Goal: Task Accomplishment & Management: Manage account settings

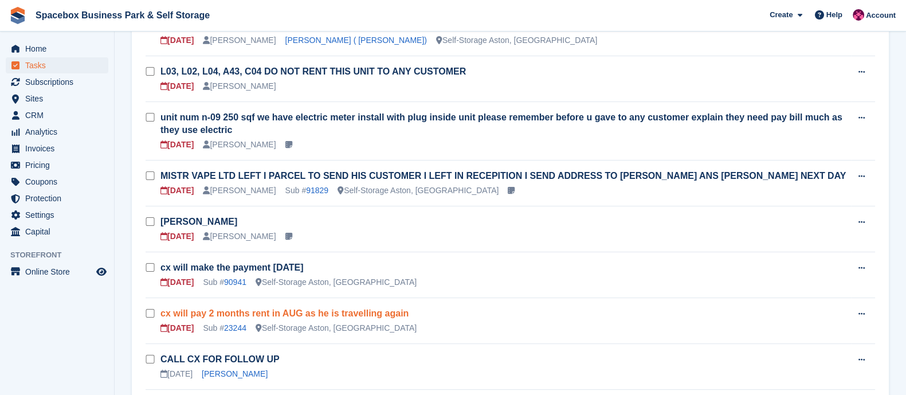
scroll to position [218, 0]
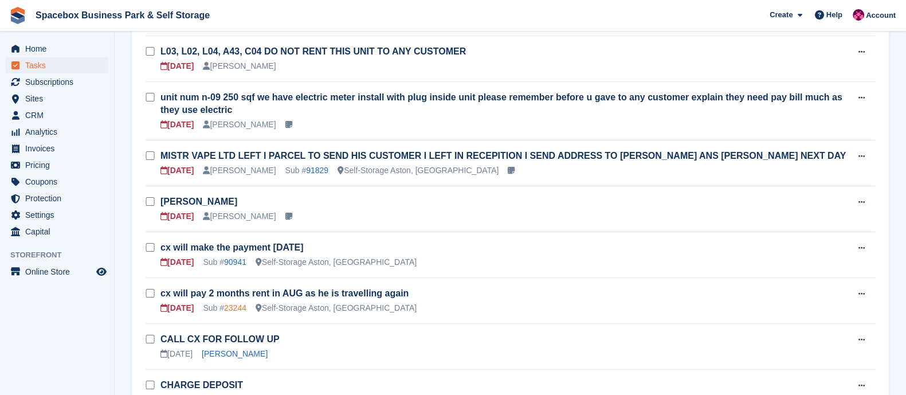
click at [233, 304] on link "23244" at bounding box center [235, 307] width 22 height 9
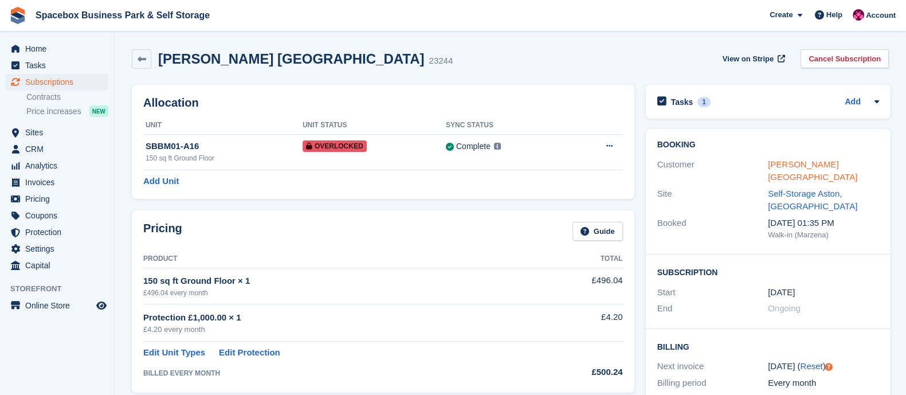
click at [789, 162] on link "[PERSON_NAME] [GEOGRAPHIC_DATA]" at bounding box center [812, 170] width 89 height 23
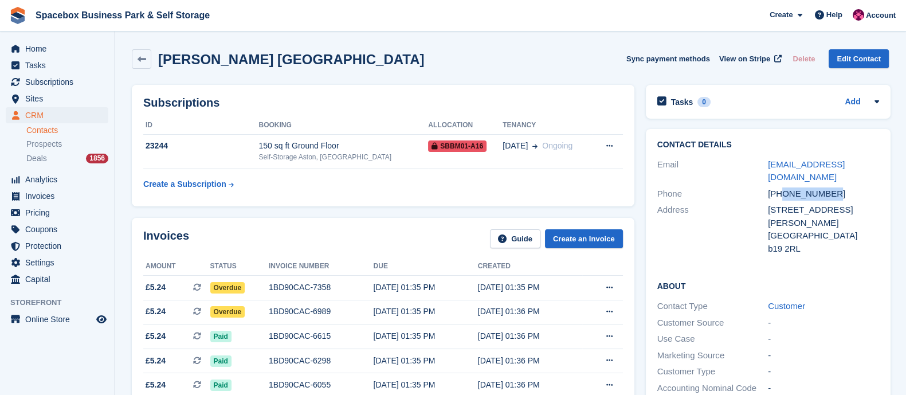
copy div "7380135219"
drag, startPoint x: 781, startPoint y: 182, endPoint x: 857, endPoint y: 174, distance: 76.0
click at [857, 187] on div "+447380135219" at bounding box center [823, 193] width 111 height 13
copy div "7380135219"
click at [433, 129] on th "Allocation" at bounding box center [465, 125] width 75 height 18
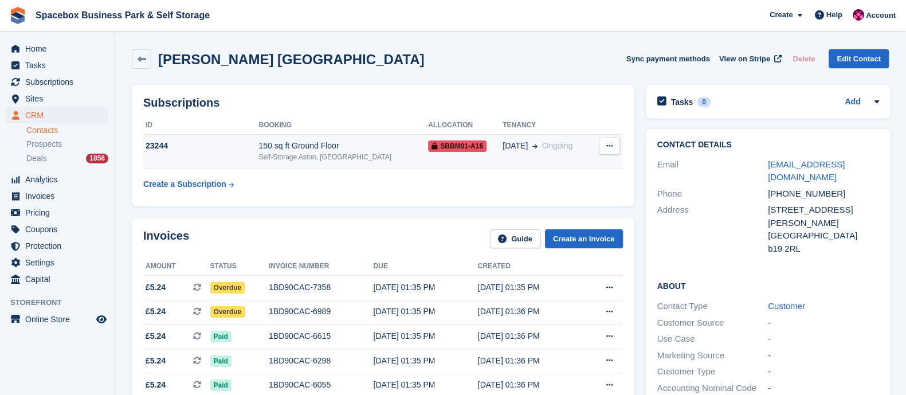
click at [352, 158] on div "Self-Storage Aston, [GEOGRAPHIC_DATA]" at bounding box center [343, 157] width 170 height 10
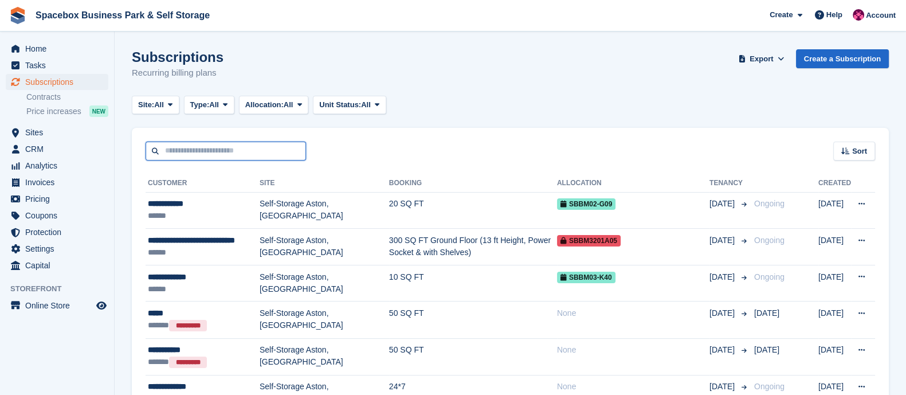
click at [241, 150] on input "text" at bounding box center [226, 151] width 160 height 19
type input "******"
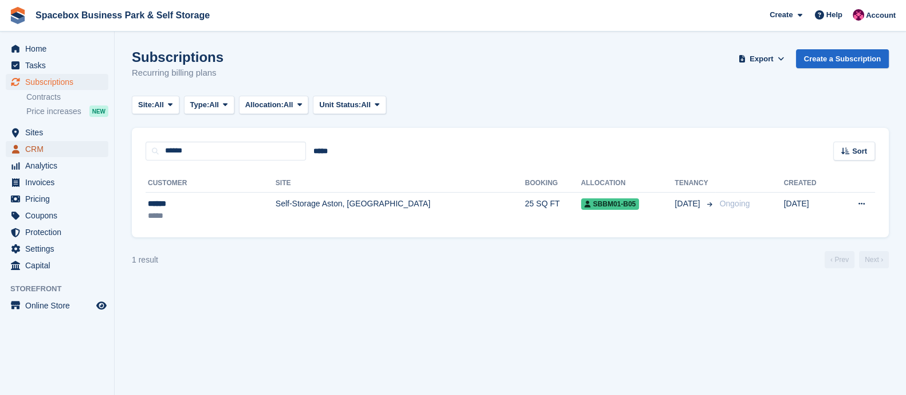
click at [57, 145] on span "CRM" at bounding box center [59, 149] width 69 height 16
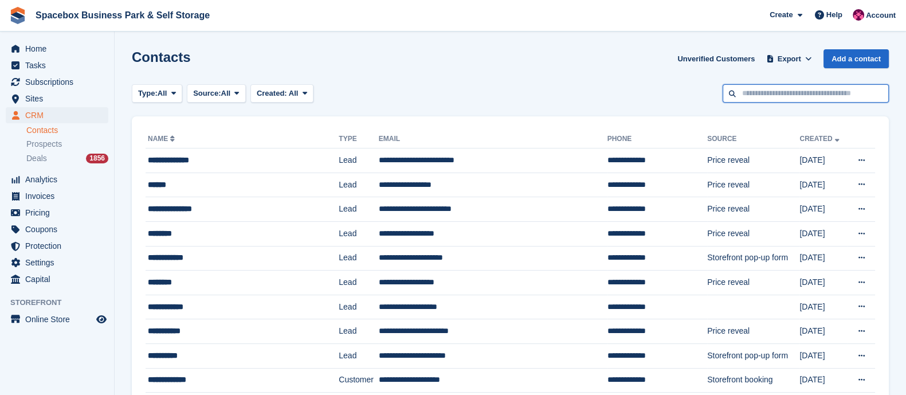
click at [753, 93] on input "text" at bounding box center [806, 93] width 166 height 19
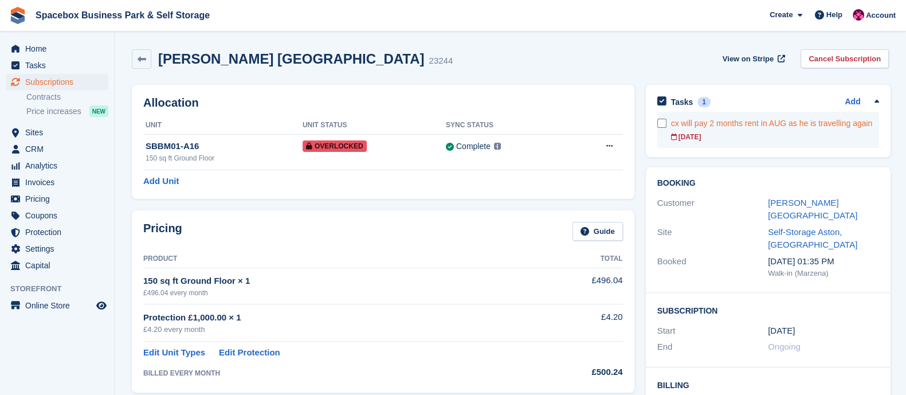
click at [750, 130] on link "cx will pay 2 months rent in AUG as he is travelling again 20 Aug" at bounding box center [775, 130] width 208 height 36
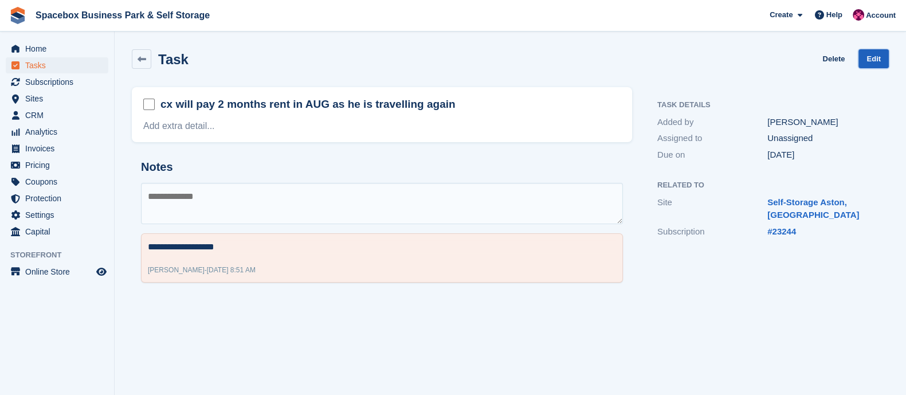
click at [882, 53] on link "Edit" at bounding box center [873, 58] width 30 height 19
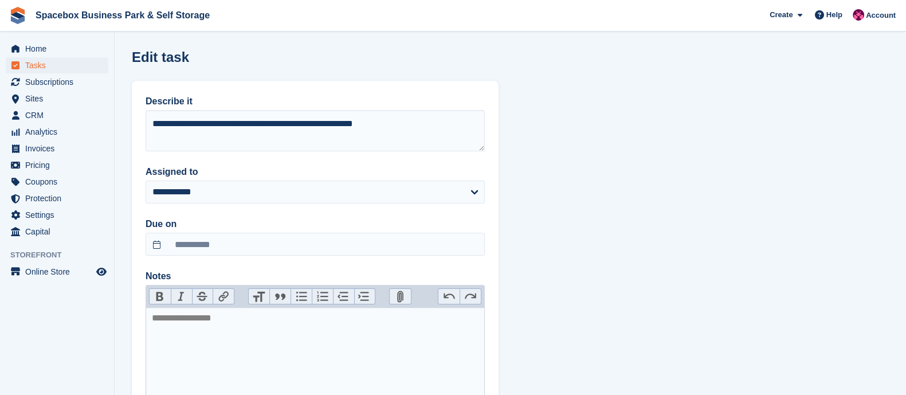
scroll to position [60, 0]
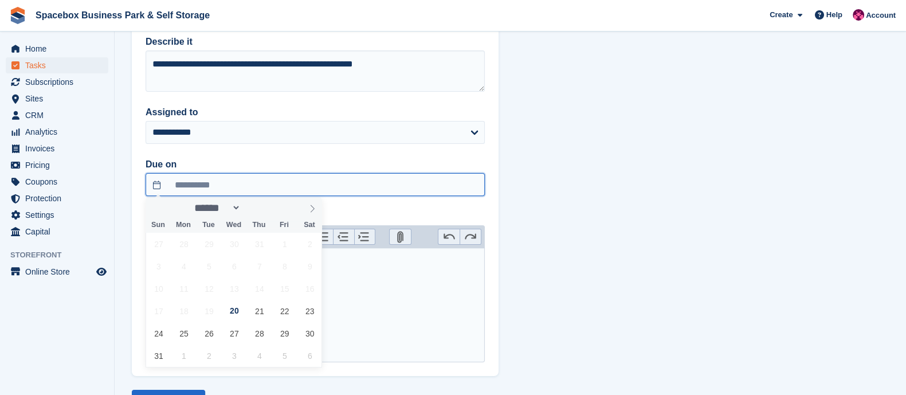
click at [257, 185] on input "**********" at bounding box center [315, 184] width 339 height 23
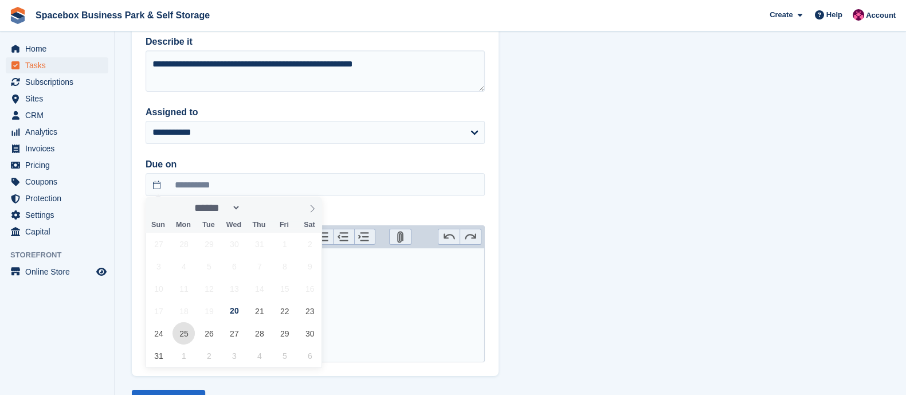
click at [189, 338] on span "25" at bounding box center [183, 333] width 22 height 22
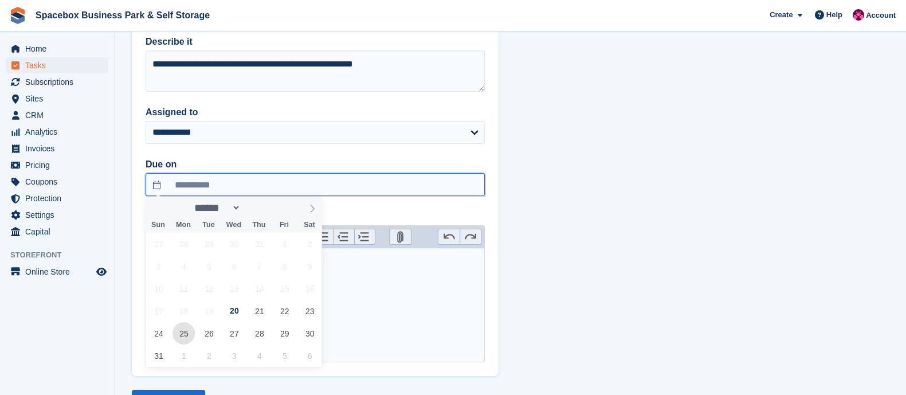
type input "**********"
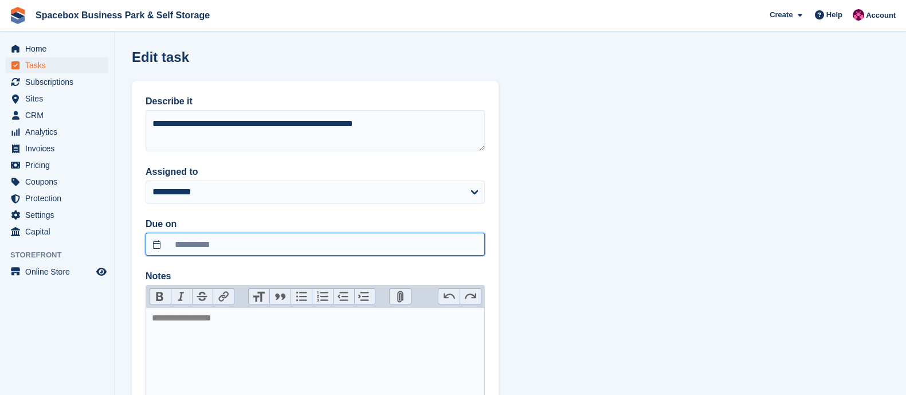
scroll to position [6, 0]
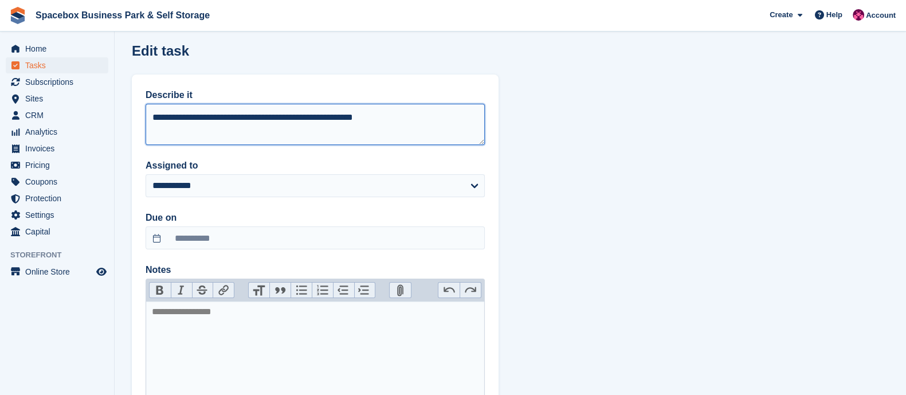
drag, startPoint x: 387, startPoint y: 113, endPoint x: 131, endPoint y: 131, distance: 257.3
click at [131, 131] on section "**********" at bounding box center [510, 245] width 791 height 503
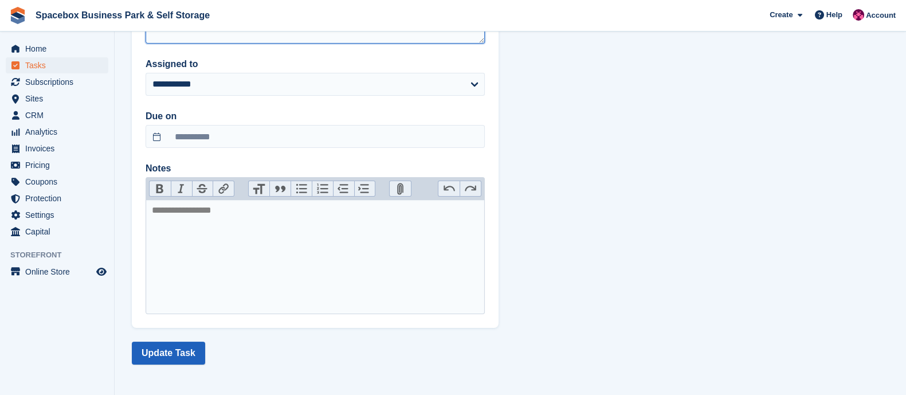
type textarea "**********"
click at [167, 356] on button "Update Task" at bounding box center [168, 353] width 73 height 23
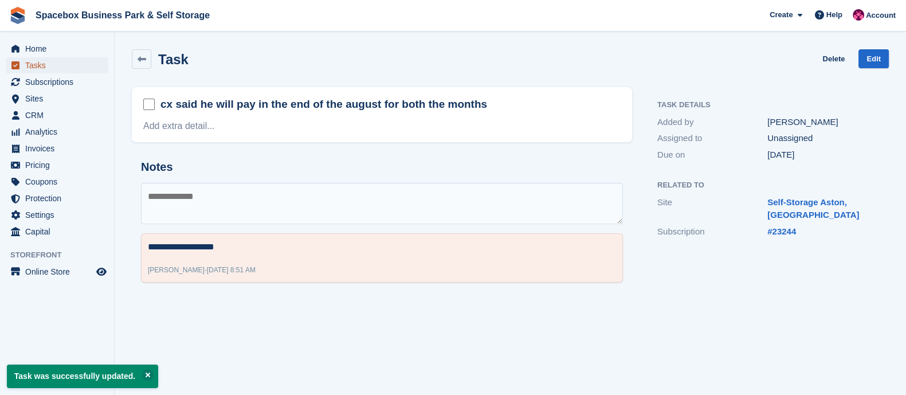
click at [53, 69] on span "Tasks" at bounding box center [59, 65] width 69 height 16
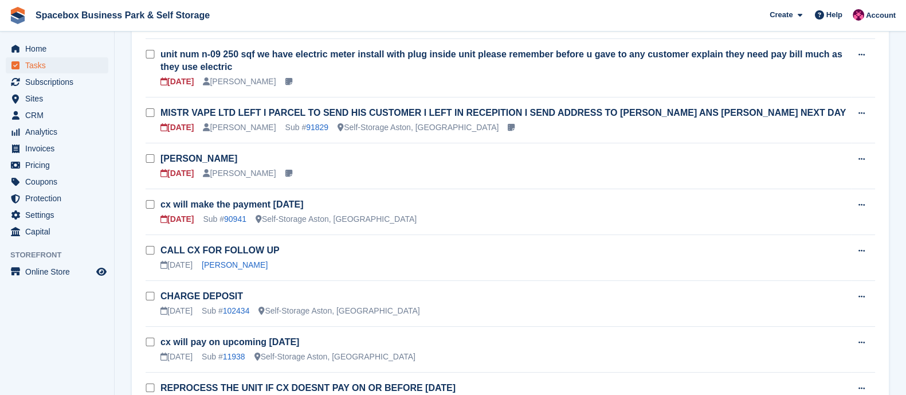
scroll to position [262, 0]
click at [241, 216] on link "90941" at bounding box center [235, 218] width 22 height 9
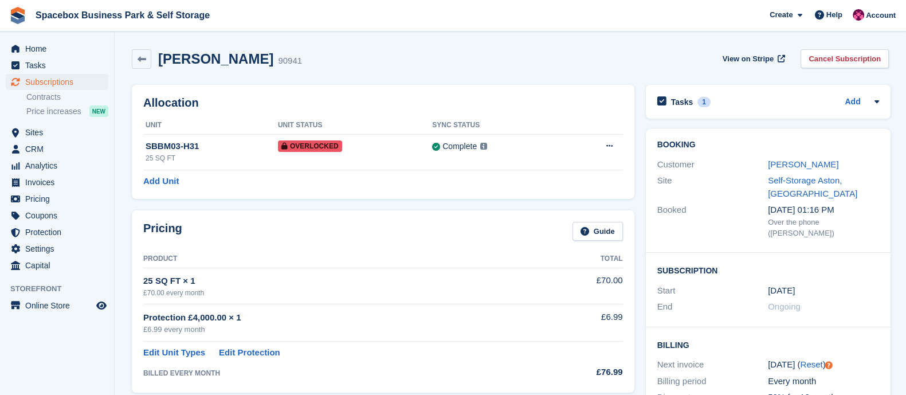
scroll to position [262, 0]
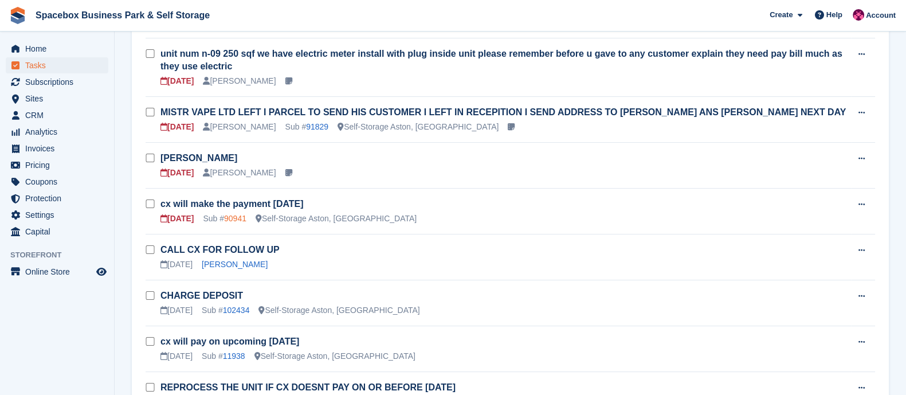
click at [230, 215] on link "90941" at bounding box center [235, 218] width 22 height 9
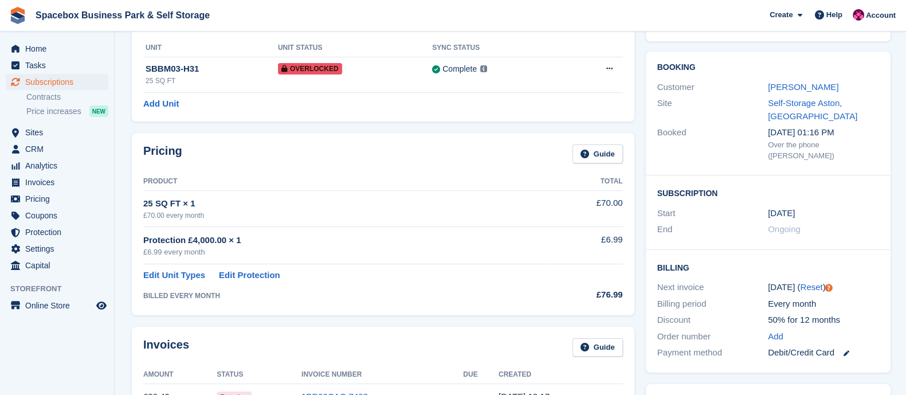
scroll to position [80, 0]
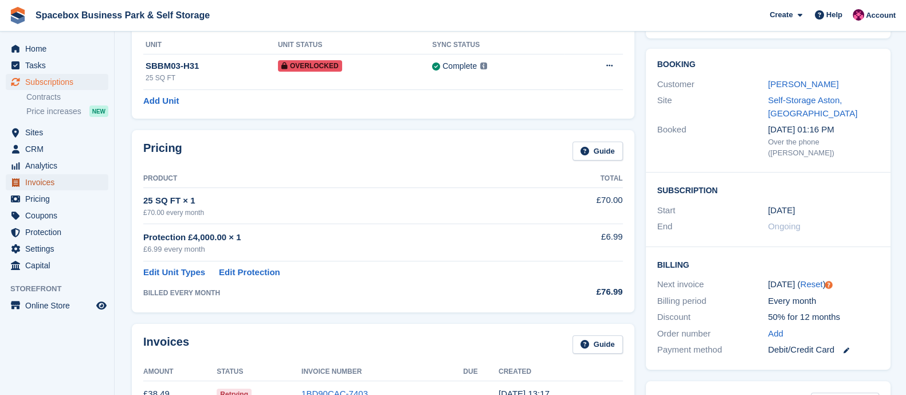
click at [32, 182] on span "Invoices" at bounding box center [59, 182] width 69 height 16
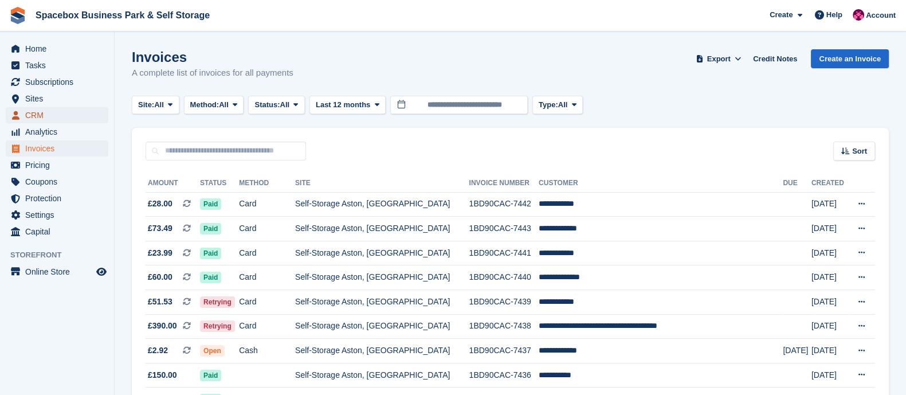
click at [49, 118] on span "CRM" at bounding box center [59, 115] width 69 height 16
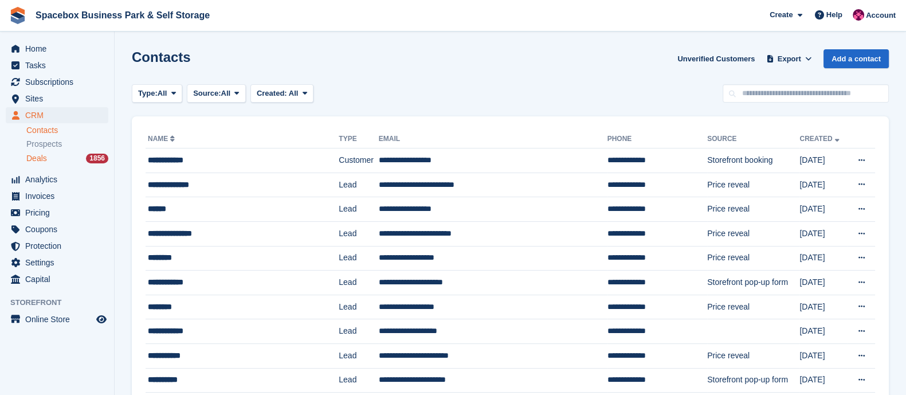
click at [49, 155] on div "Deals 1856" at bounding box center [67, 158] width 82 height 11
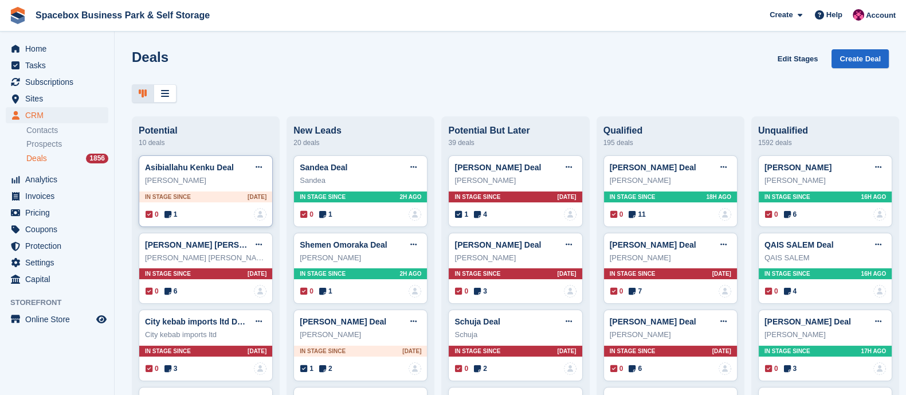
click at [226, 198] on div "In stage since 1D AGO" at bounding box center [205, 196] width 133 height 11
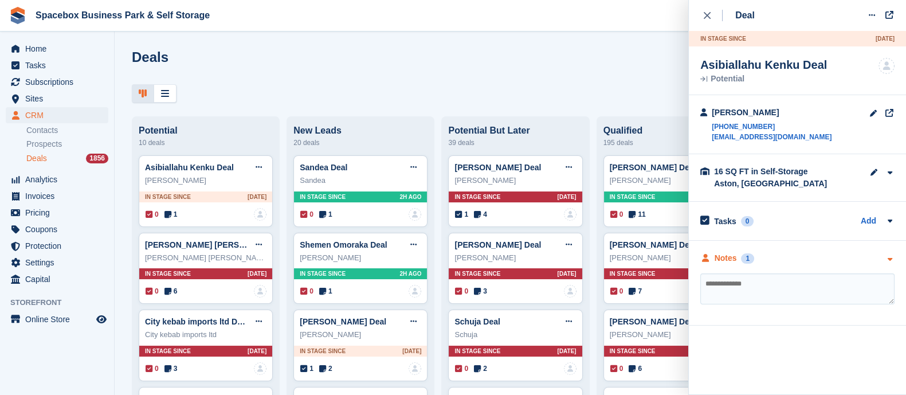
click at [731, 259] on div "Notes" at bounding box center [726, 258] width 22 height 12
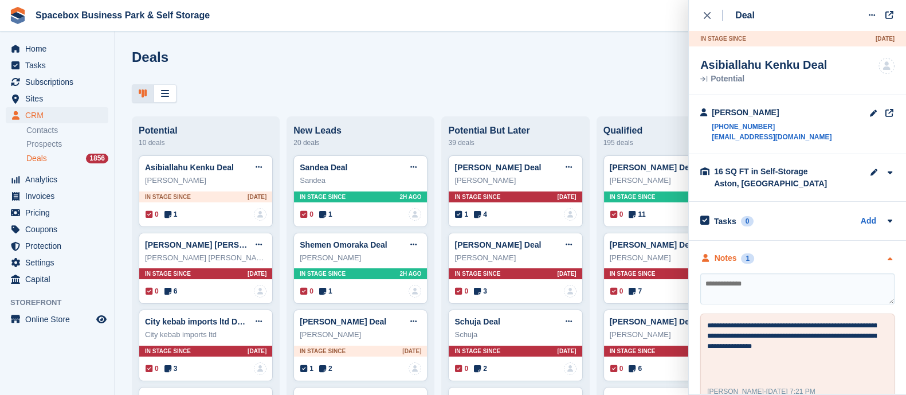
scroll to position [21, 0]
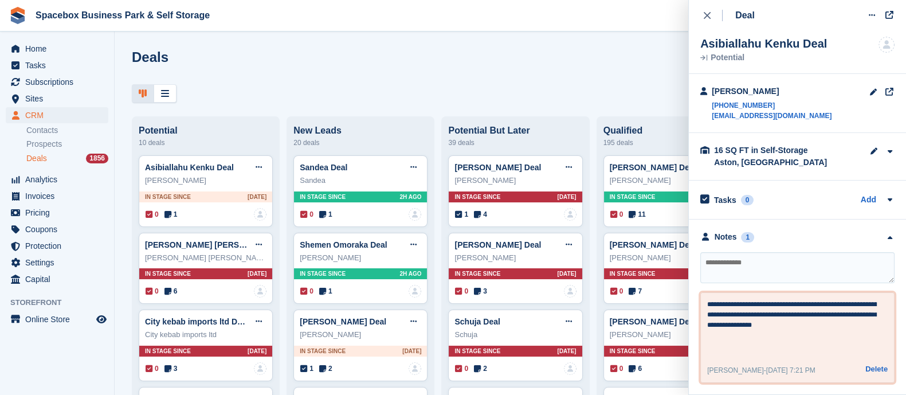
drag, startPoint x: 831, startPoint y: 330, endPoint x: 705, endPoint y: 304, distance: 128.6
click at [705, 304] on div "**********" at bounding box center [797, 337] width 194 height 91
click at [844, 324] on textarea "**********" at bounding box center [792, 326] width 170 height 55
type textarea "**********"
drag, startPoint x: 771, startPoint y: 164, endPoint x: 713, endPoint y: 151, distance: 58.8
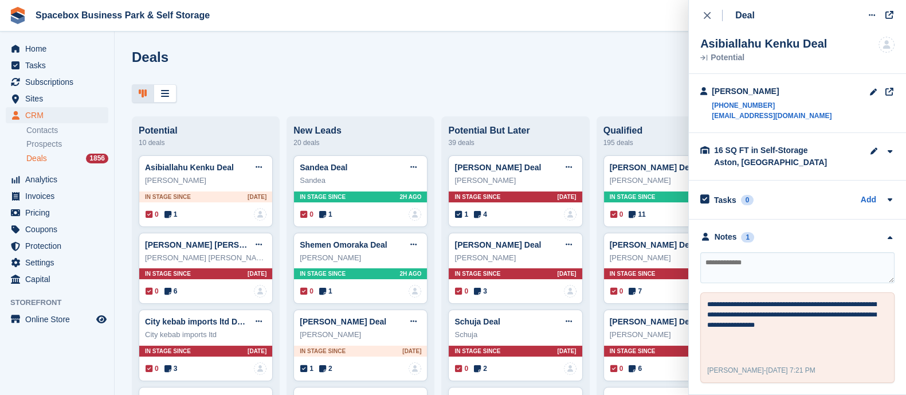
click at [714, 151] on div "16 SQ FT in Self-Storage Aston, Birmingham" at bounding box center [771, 156] width 115 height 24
click at [760, 159] on div "16 SQ FT in Self-Storage Aston, Birmingham" at bounding box center [771, 156] width 115 height 24
drag, startPoint x: 760, startPoint y: 159, endPoint x: 715, endPoint y: 148, distance: 46.0
click at [715, 148] on div "16 SQ FT in Self-Storage Aston, Birmingham" at bounding box center [771, 156] width 115 height 24
click at [769, 270] on textarea at bounding box center [797, 267] width 194 height 31
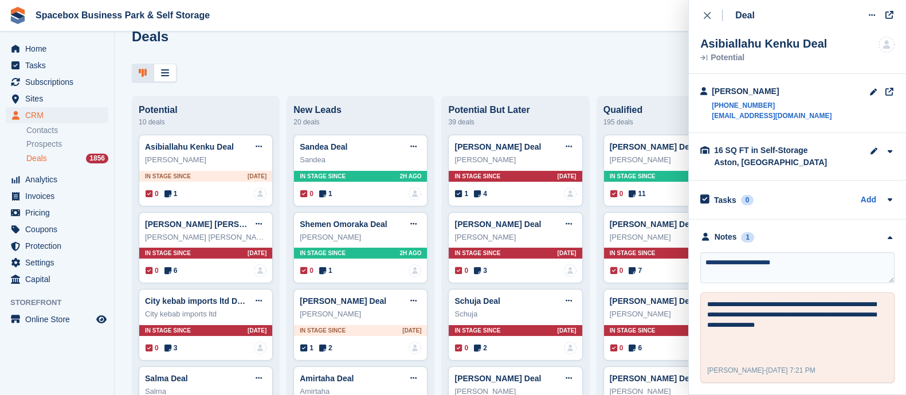
scroll to position [0, 0]
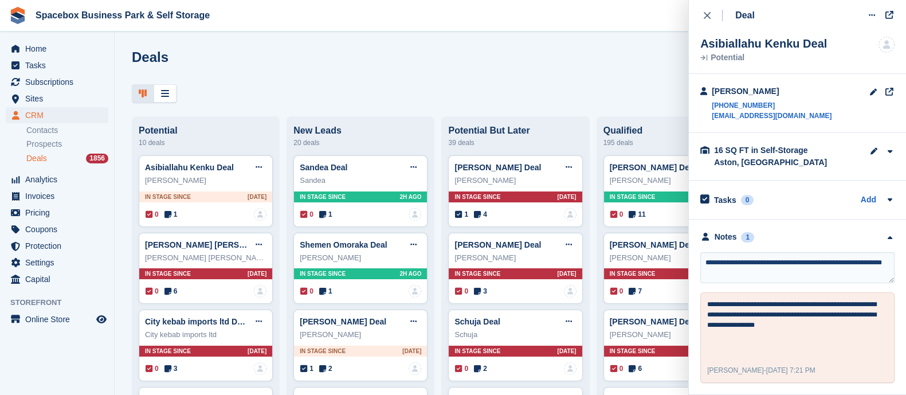
type textarea "**********"
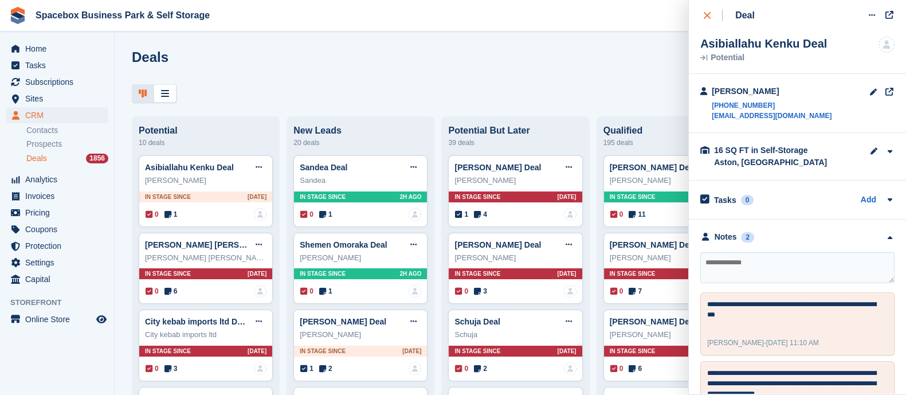
click at [707, 17] on icon "close" at bounding box center [707, 15] width 7 height 7
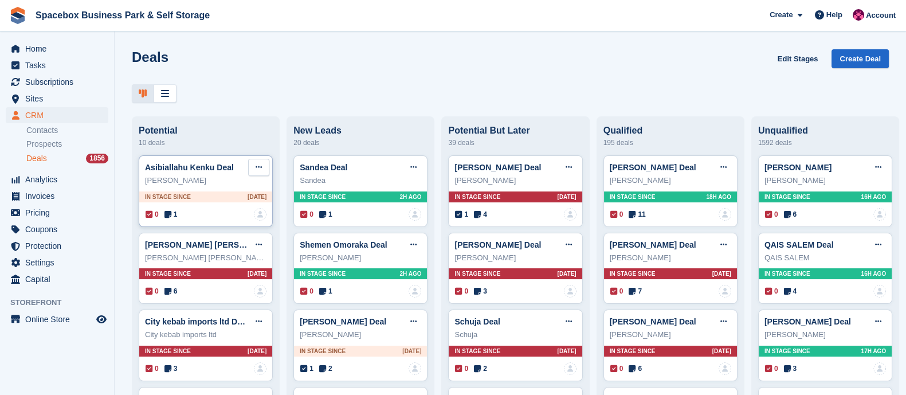
click at [261, 171] on button at bounding box center [258, 167] width 21 height 17
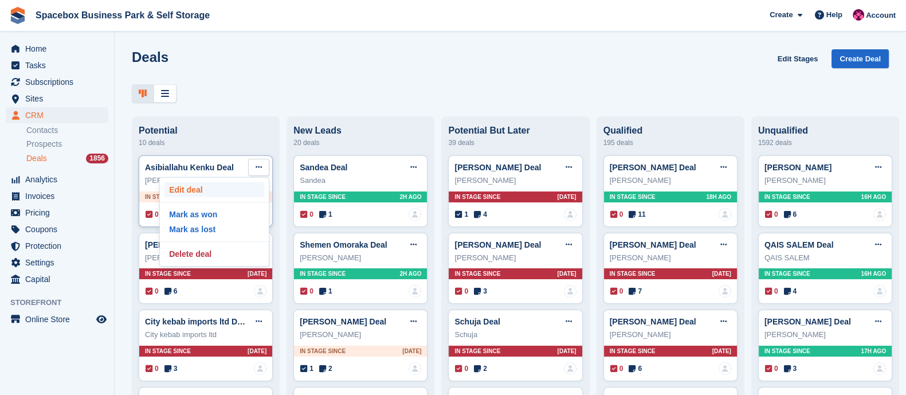
click at [226, 194] on p "Edit deal" at bounding box center [214, 189] width 100 height 15
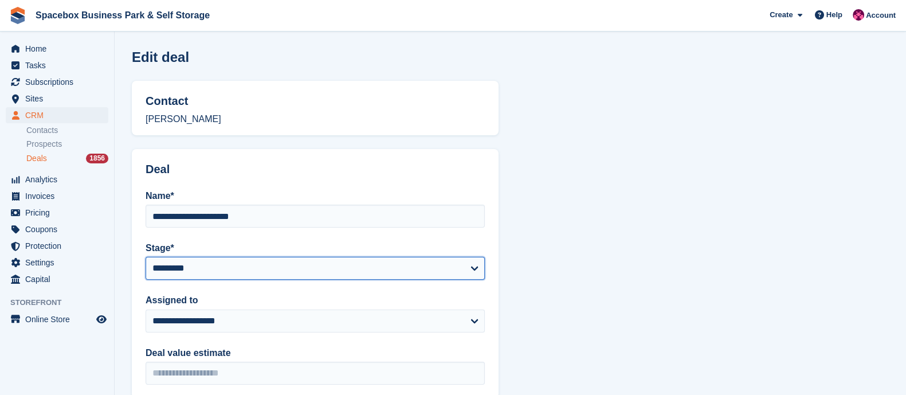
click at [179, 268] on select "**********" at bounding box center [315, 268] width 339 height 23
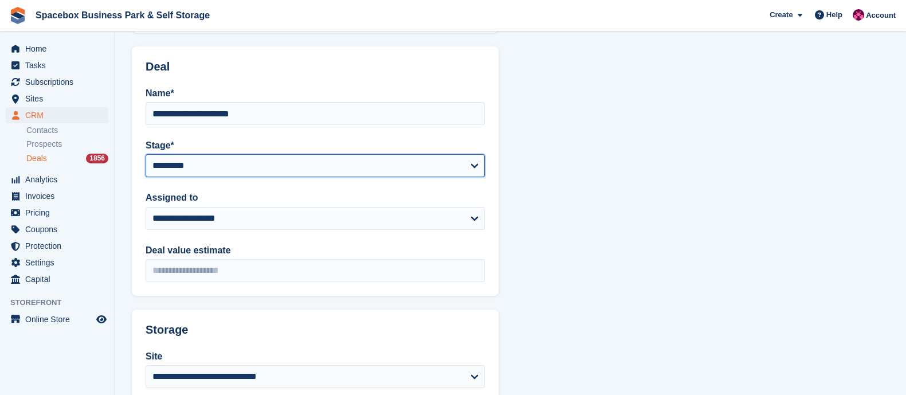
scroll to position [103, 0]
click at [201, 165] on select "**********" at bounding box center [315, 165] width 339 height 23
select select "****"
click at [146, 154] on select "**********" at bounding box center [315, 165] width 339 height 23
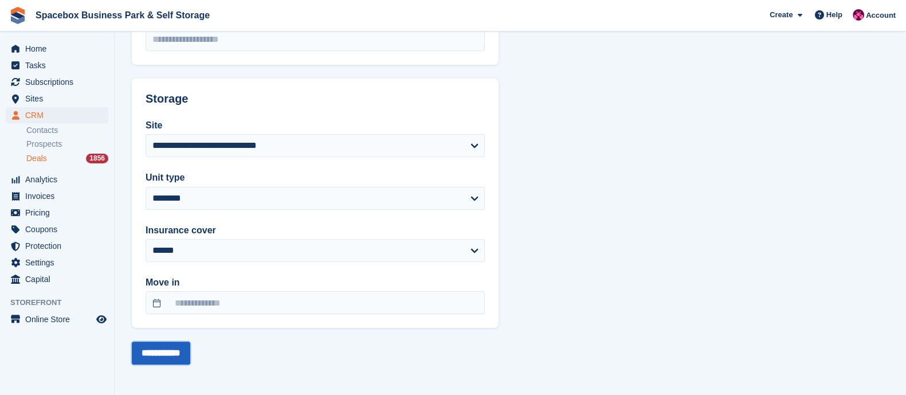
click at [169, 352] on input "**********" at bounding box center [161, 353] width 58 height 23
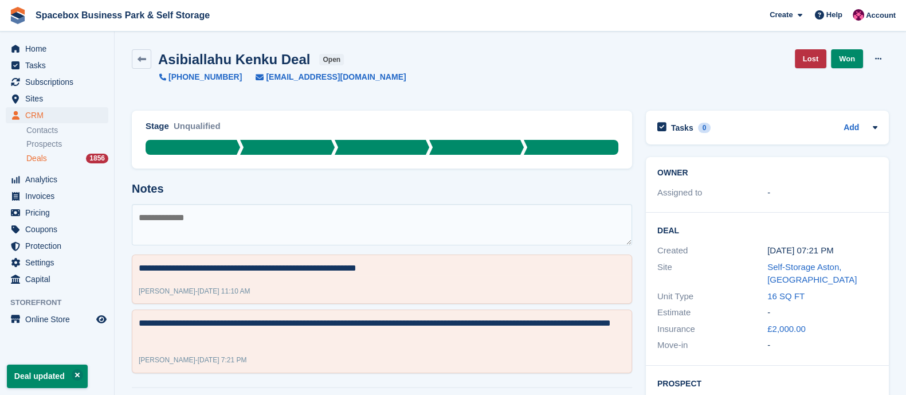
click at [70, 163] on div "Deals 1856" at bounding box center [67, 158] width 82 height 11
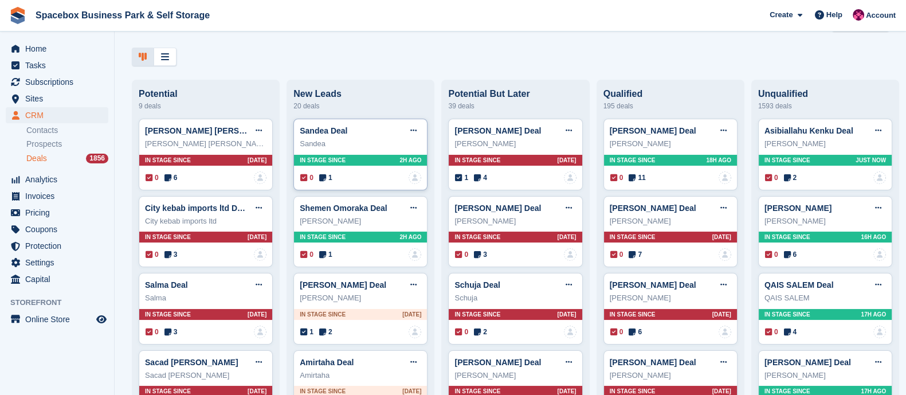
scroll to position [15, 0]
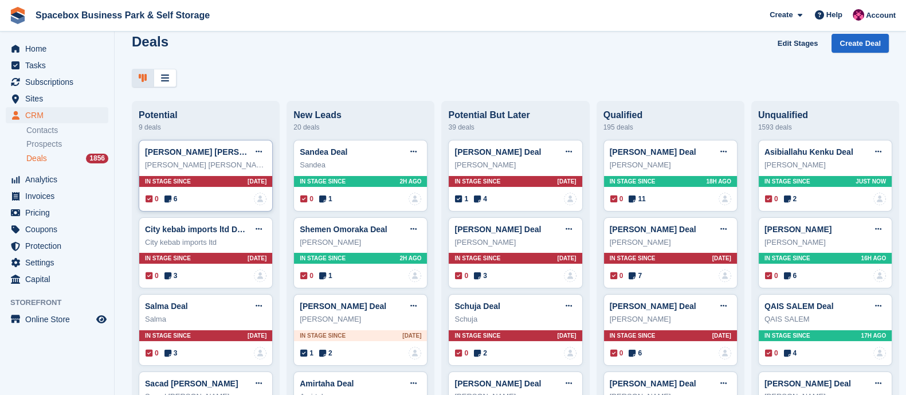
click at [170, 199] on icon at bounding box center [167, 199] width 7 height 8
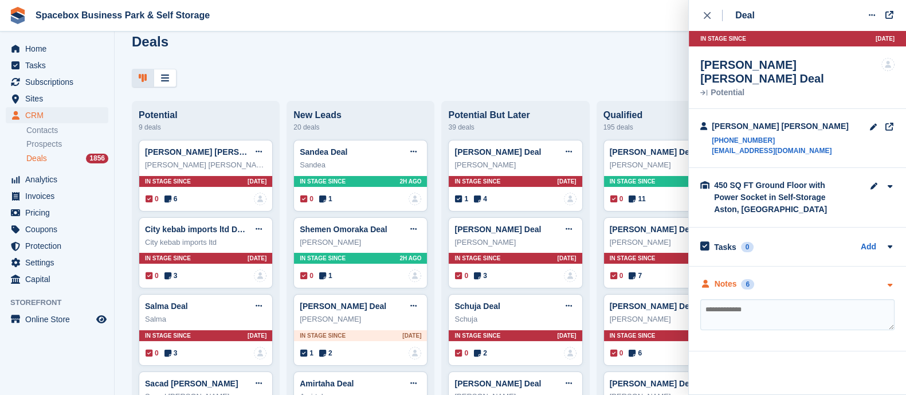
click at [721, 278] on div "Notes" at bounding box center [726, 284] width 22 height 12
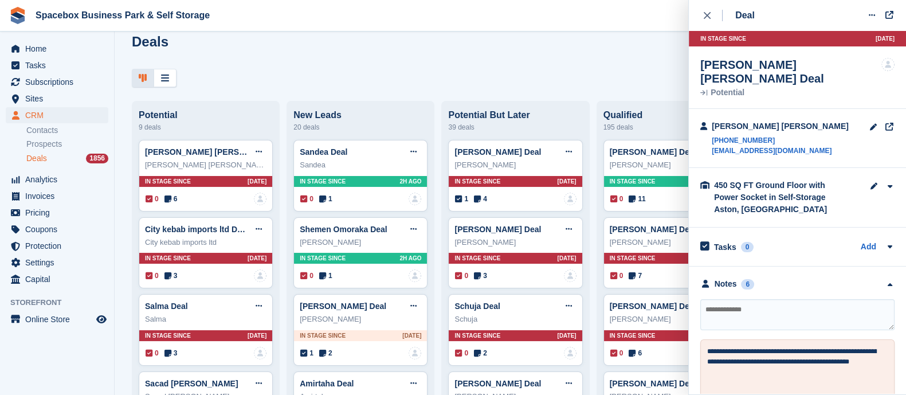
click at [722, 303] on textarea at bounding box center [797, 314] width 194 height 31
type textarea "*"
click at [702, 14] on button "close" at bounding box center [713, 15] width 26 height 31
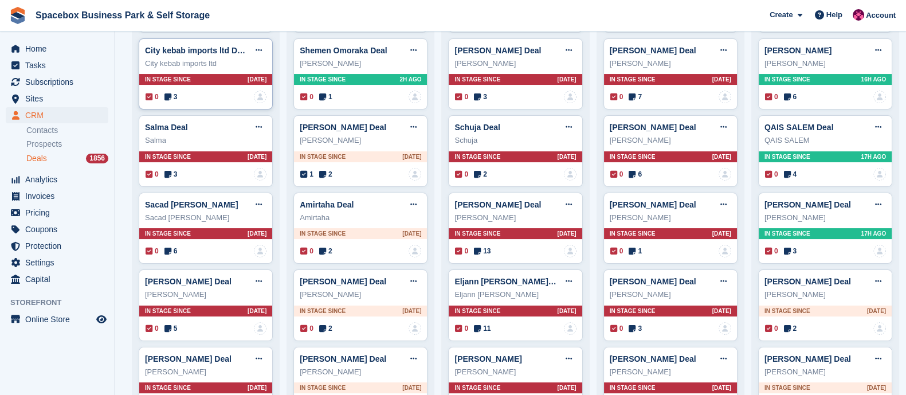
scroll to position [195, 0]
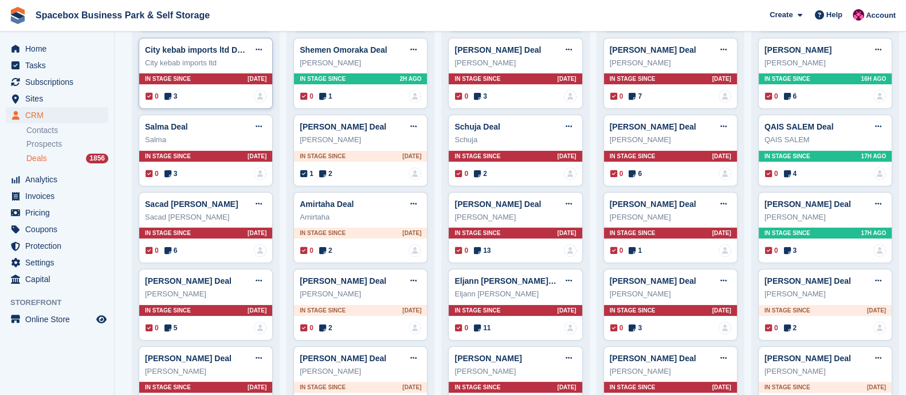
click at [166, 99] on icon at bounding box center [167, 96] width 7 height 8
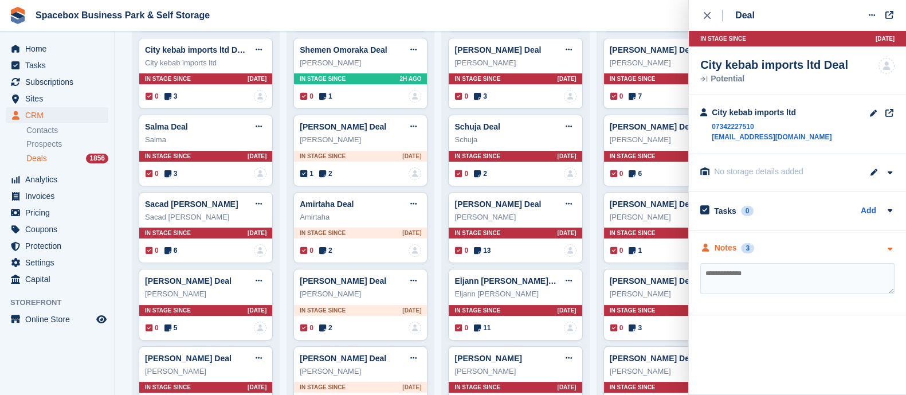
click at [729, 253] on div "Notes" at bounding box center [726, 248] width 22 height 12
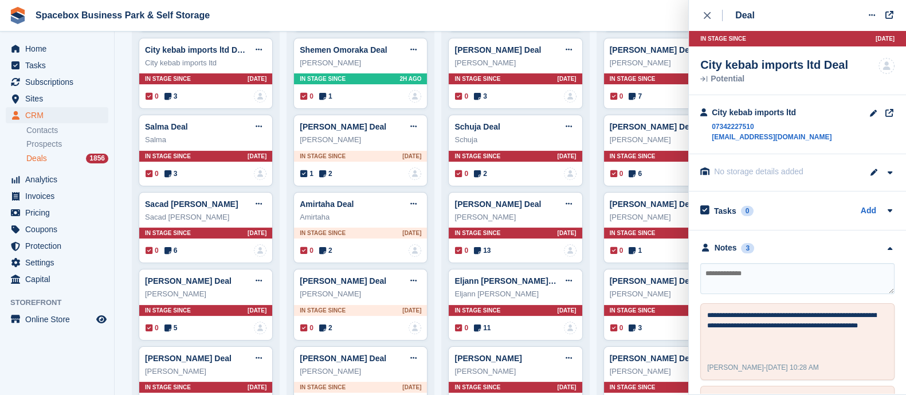
click at [724, 276] on textarea at bounding box center [797, 278] width 194 height 31
type textarea "**********"
click at [709, 15] on icon "close" at bounding box center [707, 15] width 7 height 7
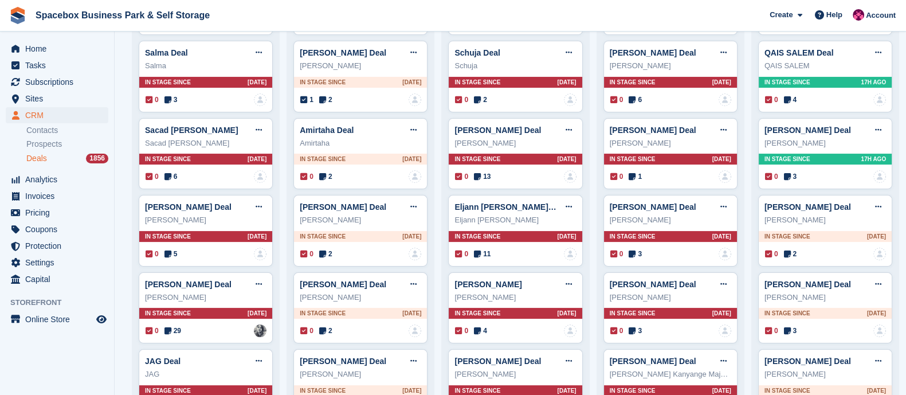
scroll to position [270, 0]
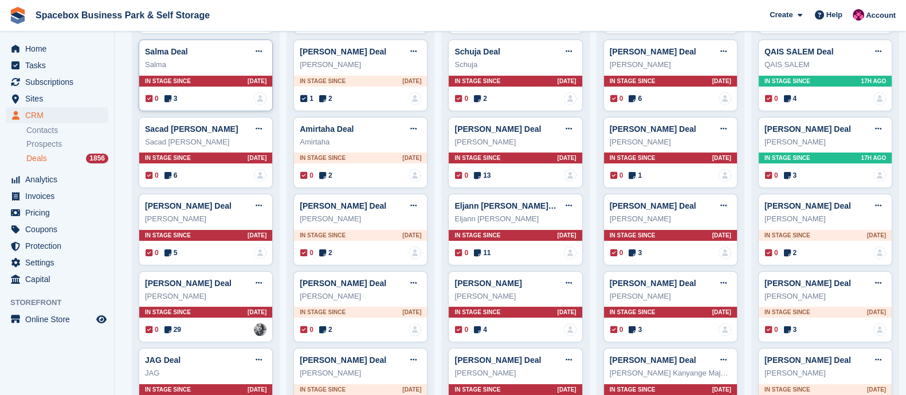
click at [166, 99] on icon at bounding box center [167, 99] width 7 height 8
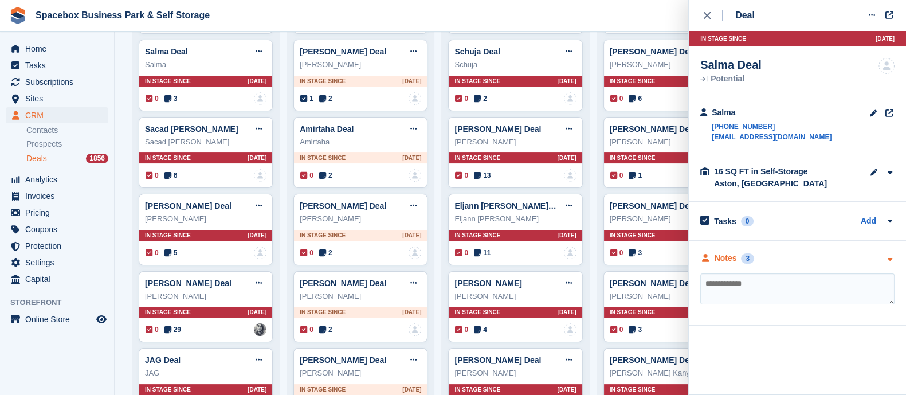
click at [726, 258] on div "Notes" at bounding box center [726, 258] width 22 height 12
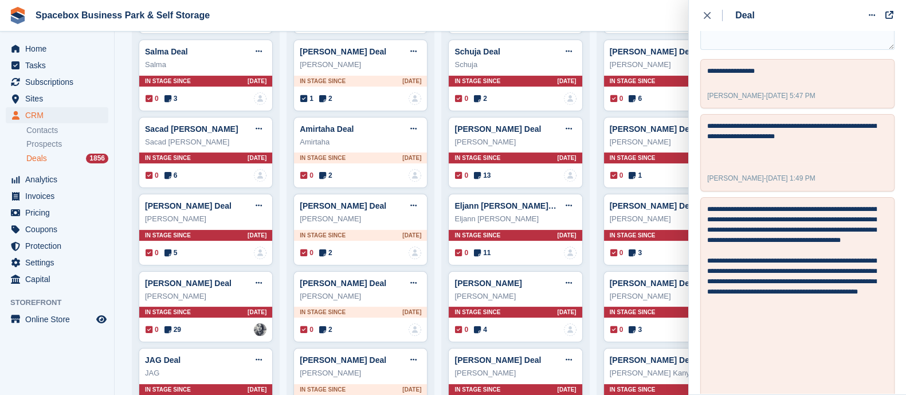
scroll to position [0, 0]
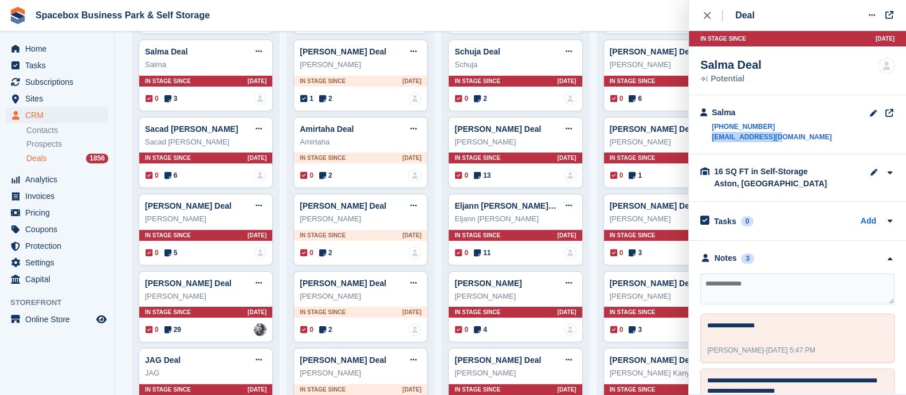
copy link "salma.dak@live.it"
drag, startPoint x: 774, startPoint y: 136, endPoint x: 711, endPoint y: 148, distance: 64.1
click at [711, 148] on div "Salma +447878839092 salma.dak@live.it" at bounding box center [797, 124] width 217 height 59
click at [720, 282] on textarea at bounding box center [797, 288] width 194 height 31
type textarea "**********"
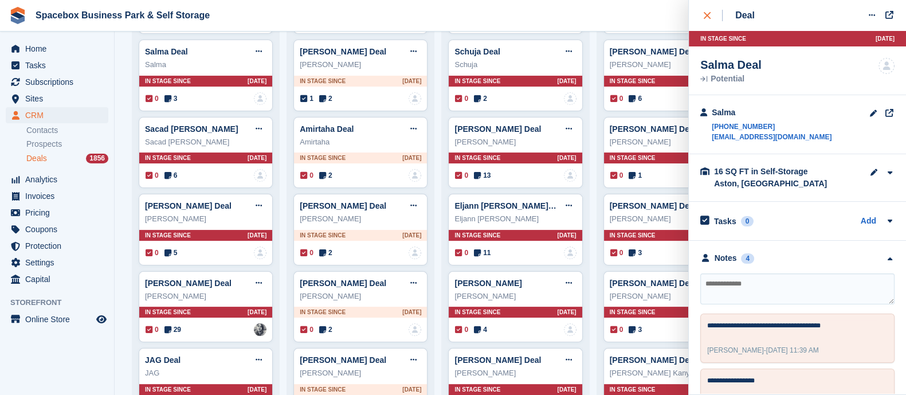
click at [711, 19] on div "close" at bounding box center [713, 15] width 19 height 11
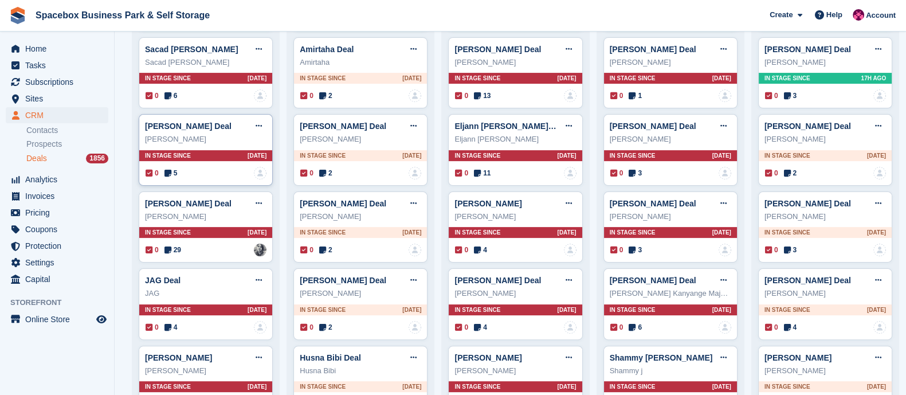
scroll to position [351, 0]
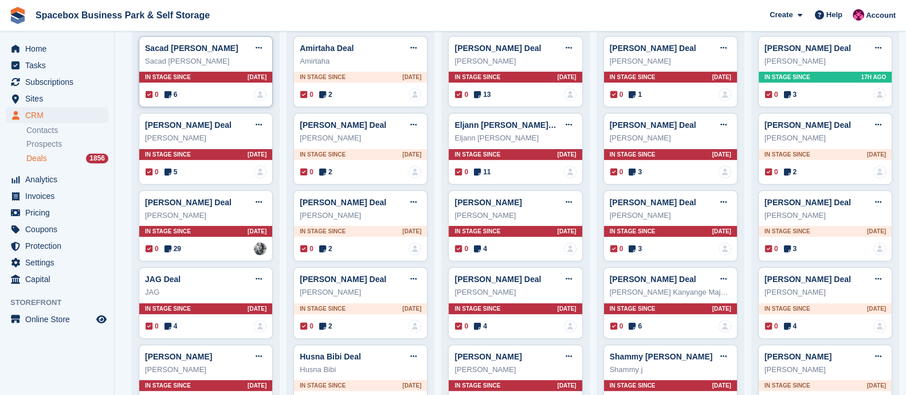
click at [166, 91] on icon at bounding box center [167, 95] width 7 height 8
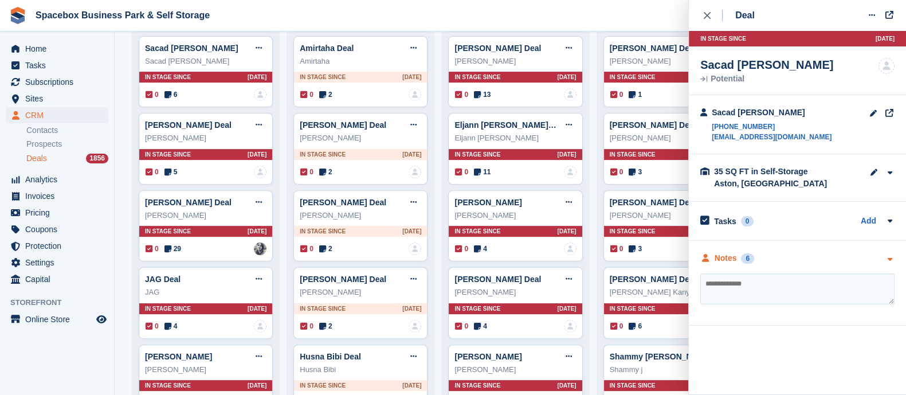
click at [725, 255] on div "Notes" at bounding box center [726, 258] width 22 height 12
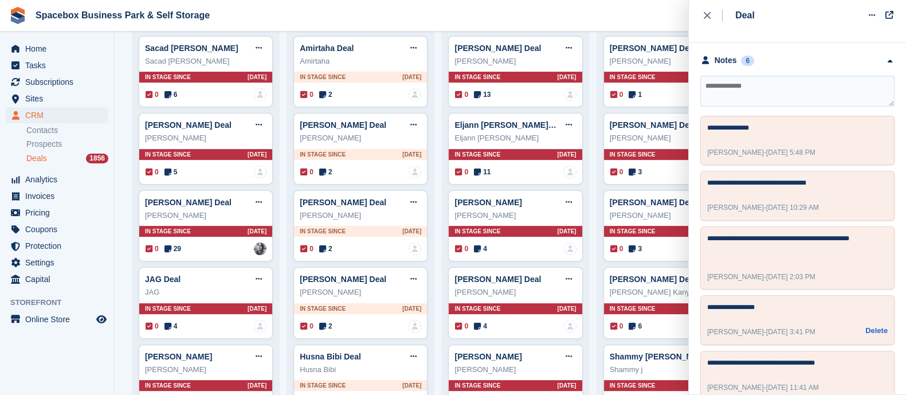
scroll to position [46, 0]
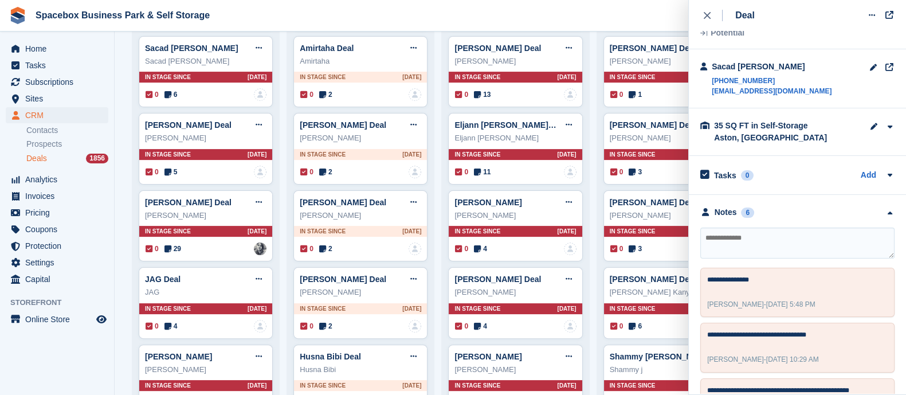
click at [719, 238] on textarea at bounding box center [797, 243] width 194 height 31
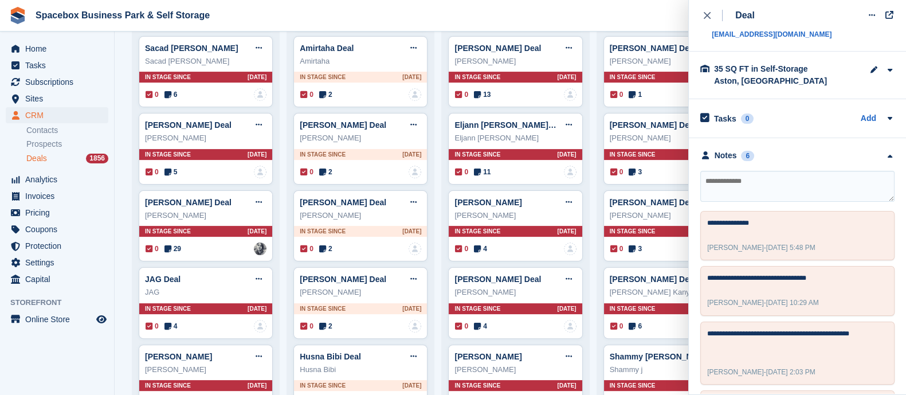
scroll to position [100, 0]
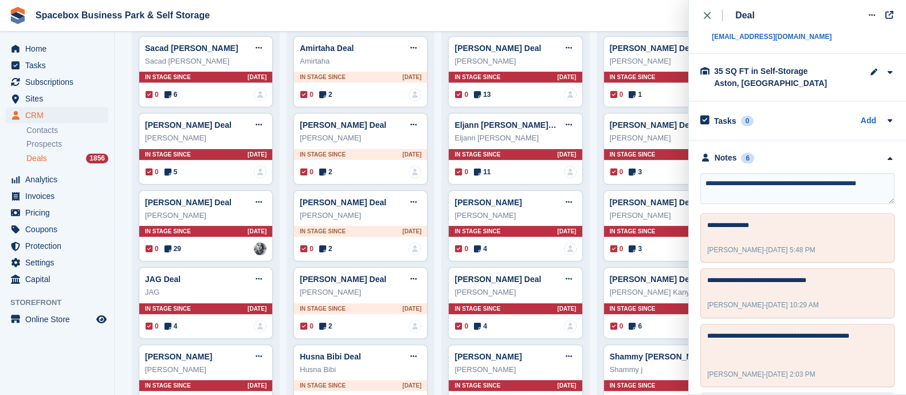
type textarea "**********"
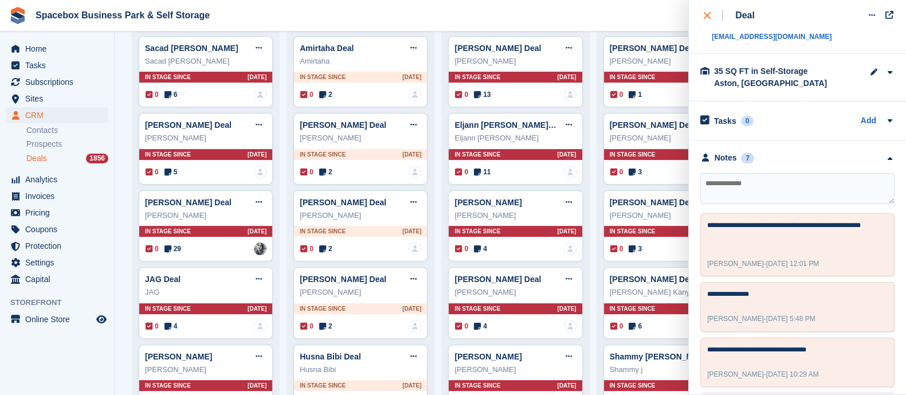
click at [707, 25] on button "close" at bounding box center [713, 15] width 26 height 31
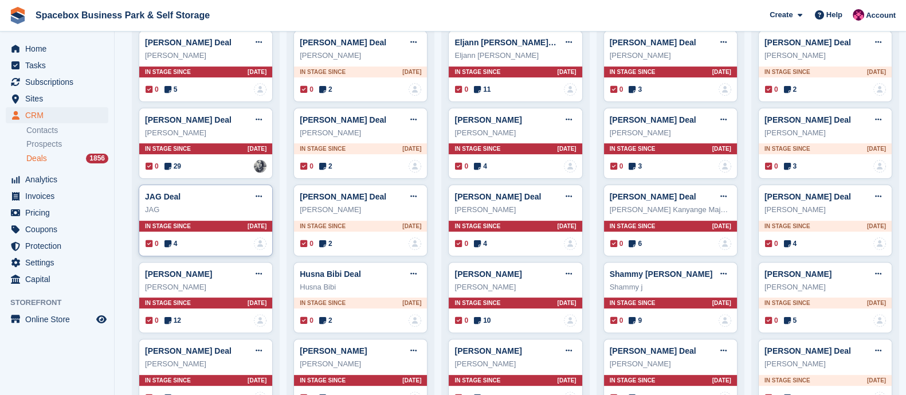
scroll to position [434, 0]
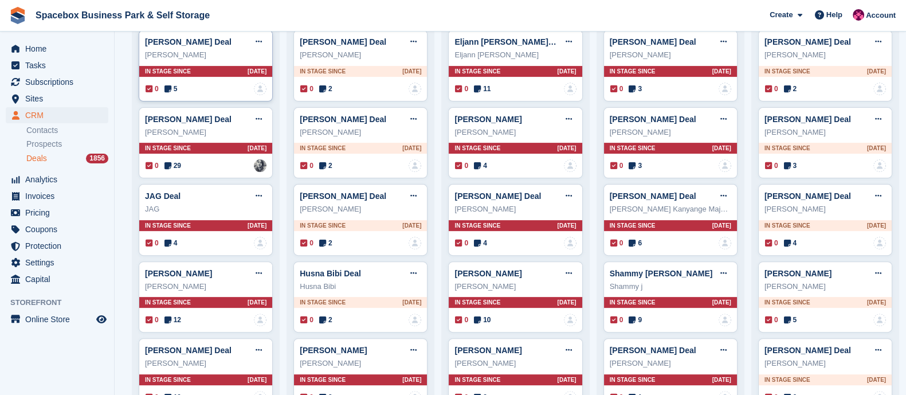
click at [166, 87] on icon at bounding box center [167, 89] width 7 height 8
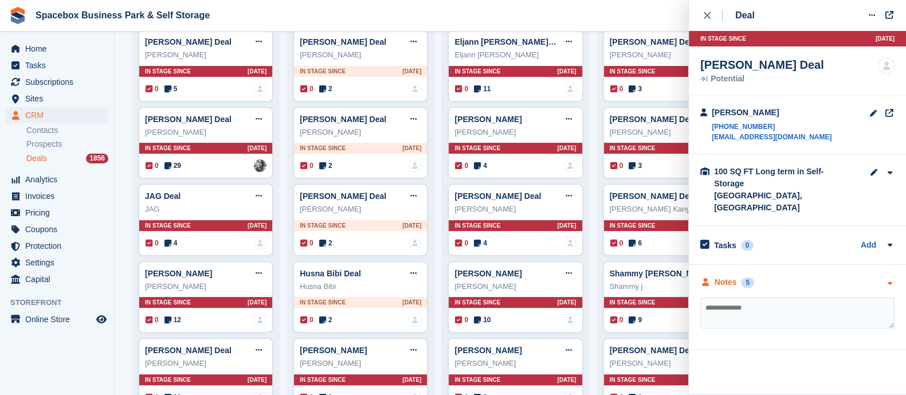
click at [715, 276] on div "Notes" at bounding box center [726, 282] width 22 height 12
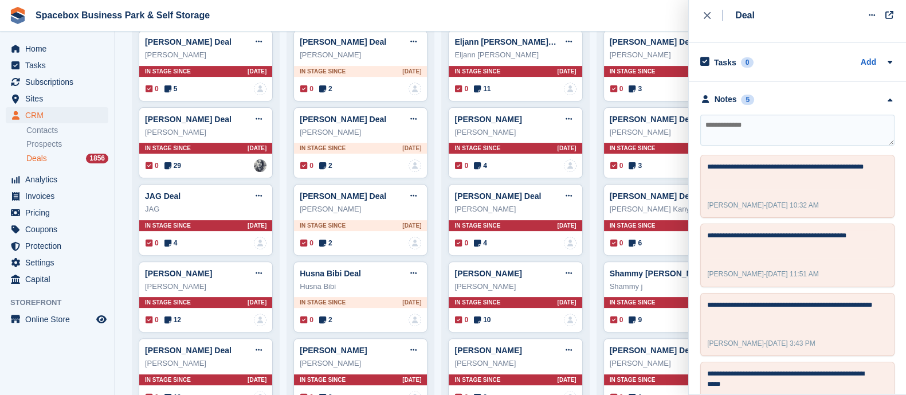
scroll to position [0, 0]
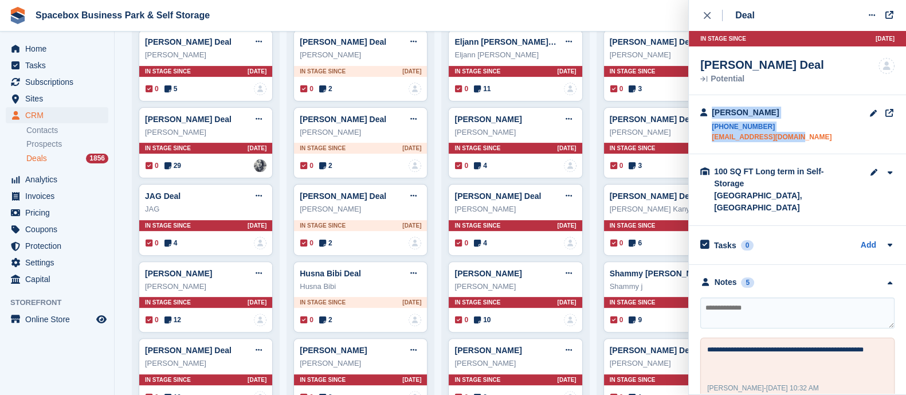
drag, startPoint x: 698, startPoint y: 154, endPoint x: 798, endPoint y: 153, distance: 100.3
click at [798, 153] on div "Osondu Nebeolisa Madubuko +447453613420 coccaainalux@gmail.com" at bounding box center [797, 124] width 217 height 59
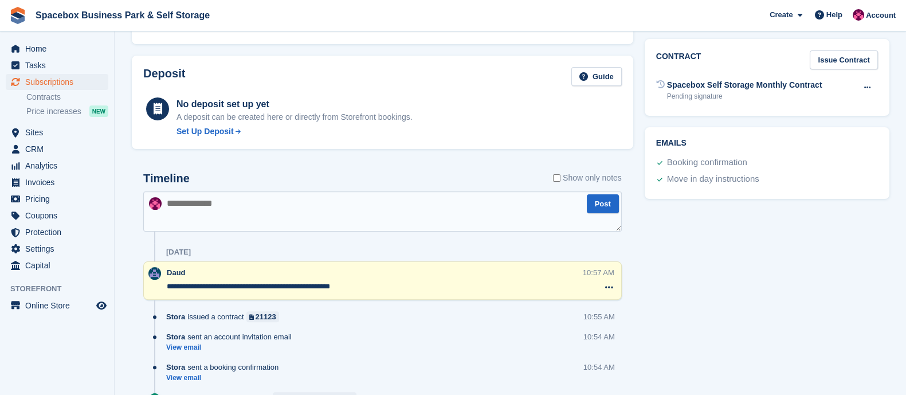
scroll to position [415, 0]
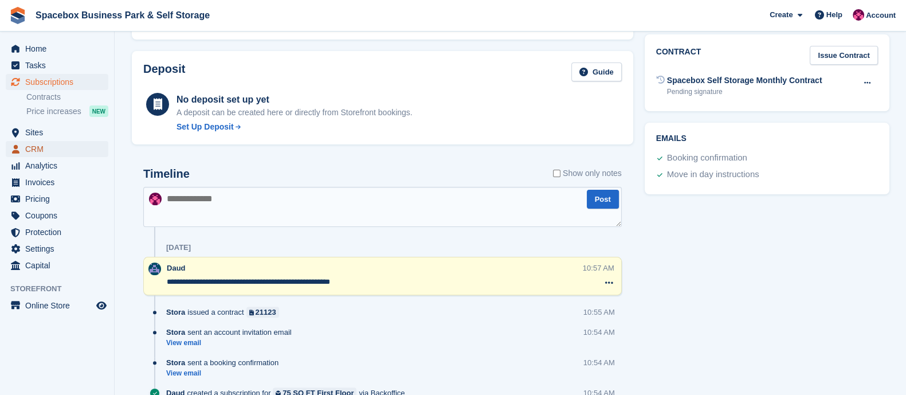
click at [57, 156] on span "CRM" at bounding box center [59, 149] width 69 height 16
